Goal: Transaction & Acquisition: Purchase product/service

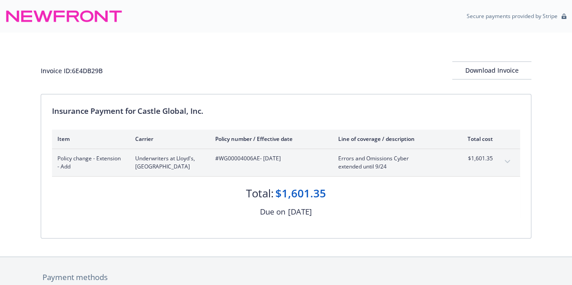
click at [507, 160] on icon "expand content" at bounding box center [506, 162] width 5 height 4
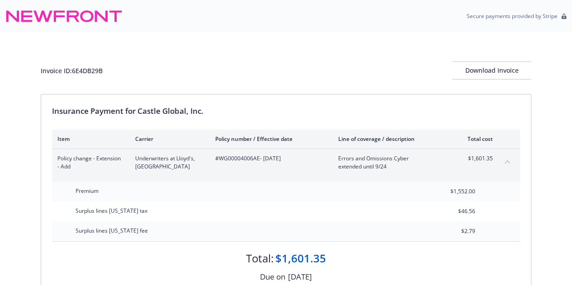
scroll to position [68, 0]
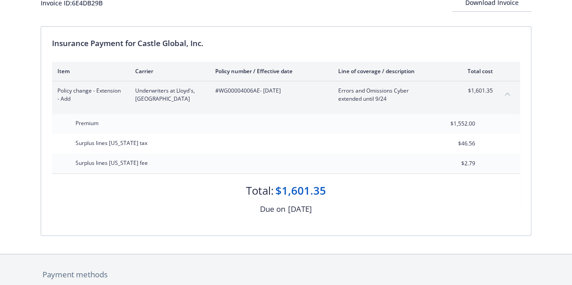
click at [293, 188] on div "$1,601.35" at bounding box center [300, 190] width 51 height 15
copy div "$1,601.35"
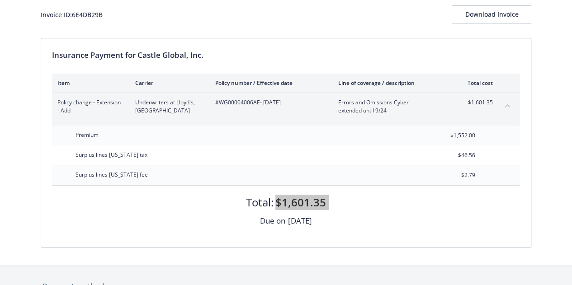
scroll to position [56, 0]
click at [209, 194] on div "Total: $1,601.35" at bounding box center [286, 197] width 468 height 24
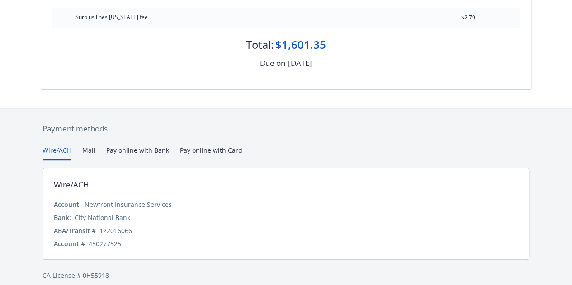
scroll to position [0, 0]
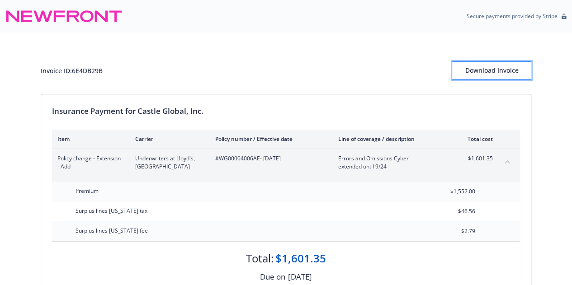
click at [488, 71] on div "Download Invoice" at bounding box center [491, 70] width 79 height 17
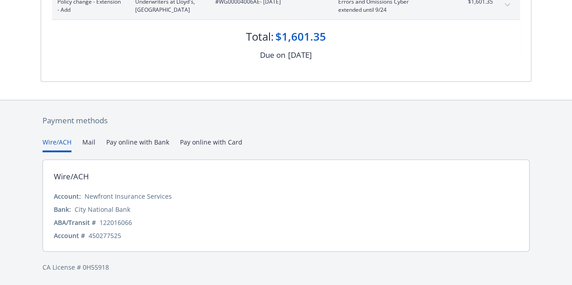
scroll to position [139, 0]
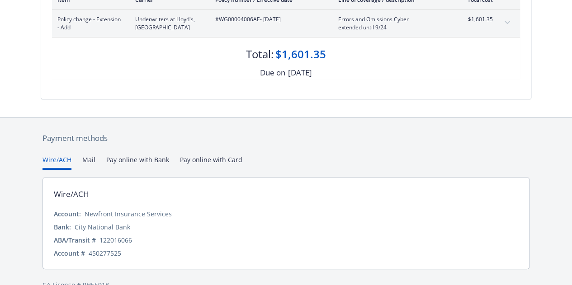
click at [209, 139] on div "Payment methods Wire/ACH Mail Pay online with Bank Pay online with Card Wire/AC…" at bounding box center [286, 211] width 490 height 187
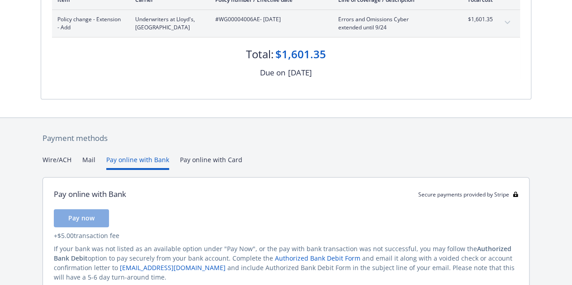
click at [129, 157] on button "Pay online with Bank" at bounding box center [137, 162] width 63 height 15
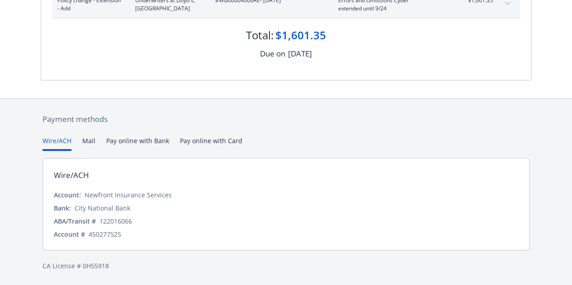
scroll to position [157, 0]
click at [62, 120] on div "Payment methods Wire/ACH Mail Pay online with Bank Pay online with Card Wire/AC…" at bounding box center [286, 193] width 490 height 187
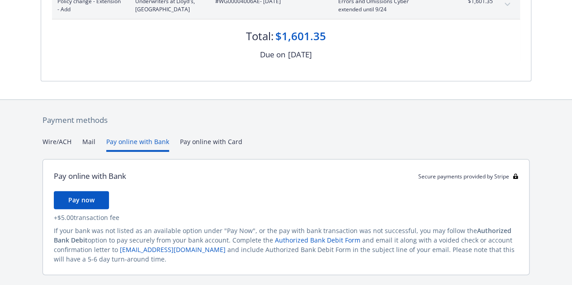
click at [136, 141] on button "Pay online with Bank" at bounding box center [137, 144] width 63 height 15
click at [79, 201] on span "Pay now" at bounding box center [81, 200] width 26 height 9
click at [82, 198] on span "Pay now" at bounding box center [81, 200] width 26 height 9
